Goal: Entertainment & Leisure: Consume media (video, audio)

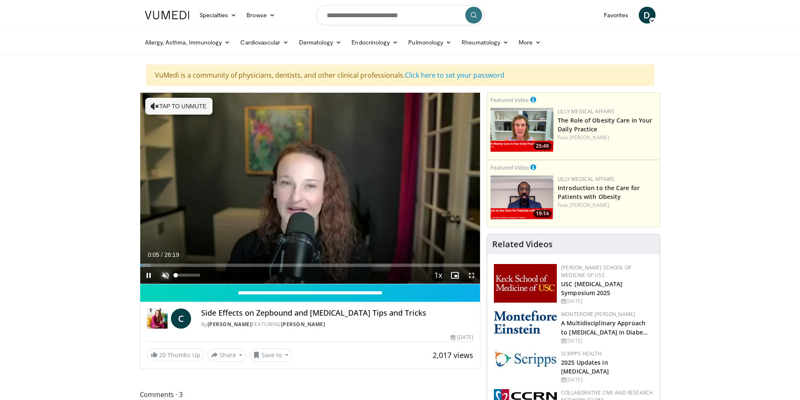
click at [165, 274] on span "Video Player" at bounding box center [165, 275] width 17 height 17
drag, startPoint x: 145, startPoint y: 267, endPoint x: 188, endPoint y: 275, distance: 43.9
click at [188, 275] on div "Current Time 0:43 / Duration 26:19 Pause Skip Backward Skip Forward Mute 51% Lo…" at bounding box center [310, 275] width 340 height 17
drag, startPoint x: 174, startPoint y: 265, endPoint x: 249, endPoint y: 272, distance: 75.5
click at [249, 272] on div "Current Time 2:37 / Duration 26:19 Play Skip Backward Skip Forward Mute 100% Lo…" at bounding box center [310, 275] width 340 height 17
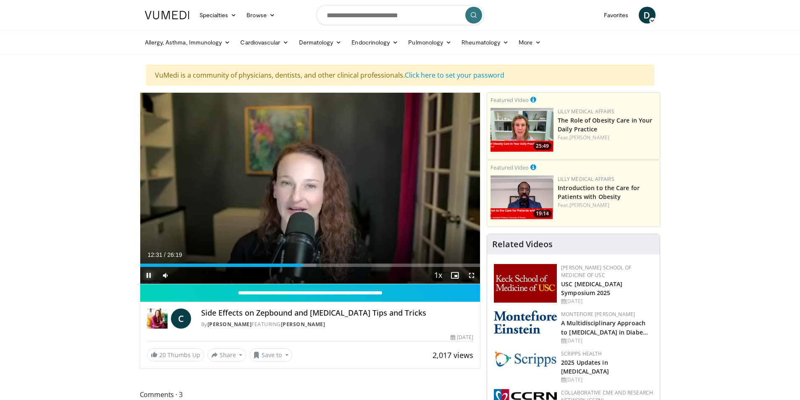
click at [147, 275] on span "Video Player" at bounding box center [148, 275] width 17 height 17
